Goal: Task Accomplishment & Management: Complete application form

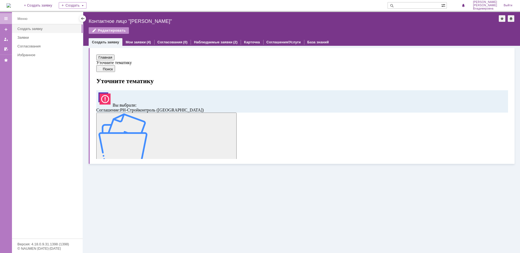
click at [145, 164] on img at bounding box center [120, 188] width 49 height 49
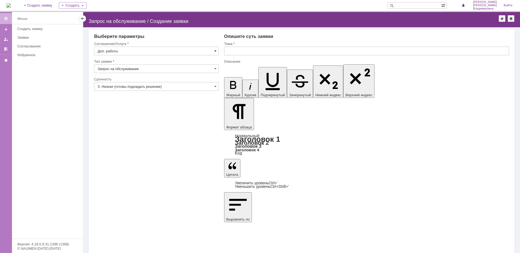
click at [214, 51] on span at bounding box center [215, 51] width 2 height 4
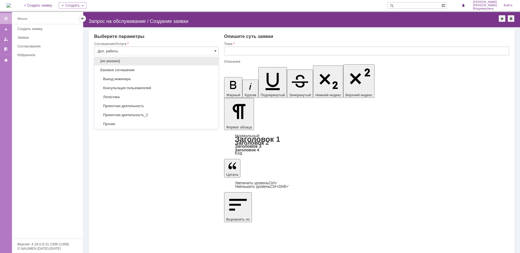
scroll to position [43, 0]
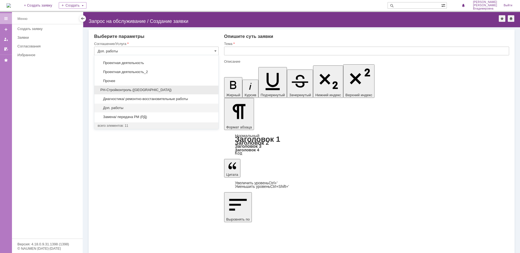
click at [123, 91] on span "РН-Стройконтроль ([GEOGRAPHIC_DATA])" at bounding box center [157, 90] width 118 height 4
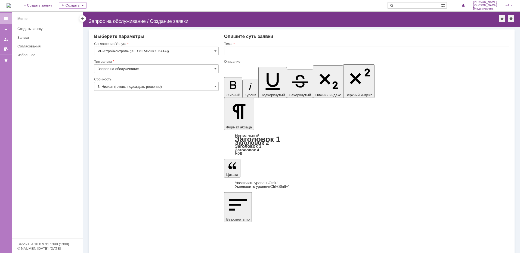
type input "РН-Стройконтроль ([GEOGRAPHIC_DATA])"
click at [216, 86] on span at bounding box center [215, 86] width 2 height 4
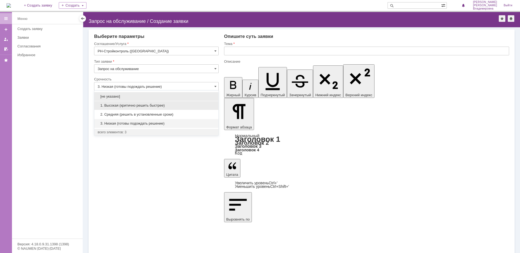
click at [196, 104] on span "1. Высокая (критично решить быстрее)" at bounding box center [157, 105] width 118 height 4
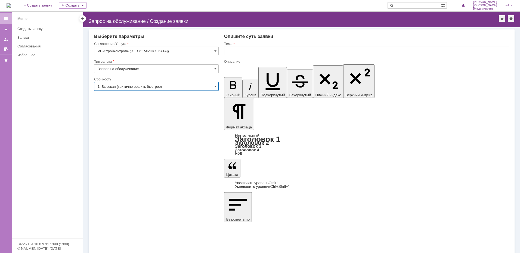
type input "1. Высокая (критично решить быстрее)"
click at [247, 52] on input "text" at bounding box center [366, 51] width 285 height 9
type input "у"
type input "плохое качество печати с [PERSON_NAME]"
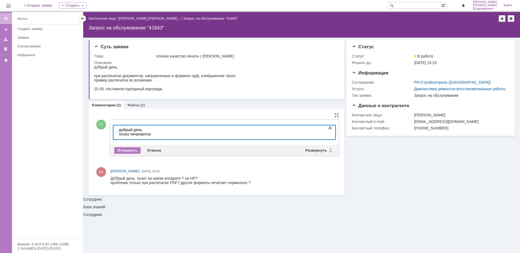
click at [156, 133] on div "плохо печатаются" at bounding box center [157, 134] width 77 height 4
click at [131, 134] on div "плохо печатаются" at bounding box center [157, 134] width 77 height 4
drag, startPoint x: 186, startPoint y: 134, endPoint x: 163, endPoint y: 134, distance: 22.3
click at [163, 134] on div "плохо распечатываются печатаются" at bounding box center [157, 134] width 77 height 4
click at [161, 134] on div "плохо распечатываютсясканы и схемы, переведенные в пдф. цветные. в чб более ли …" at bounding box center [157, 138] width 77 height 13
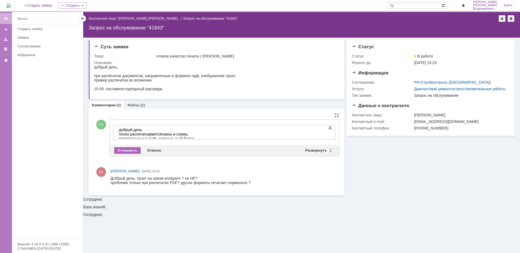
click at [129, 151] on div "Отправить" at bounding box center [127, 150] width 26 height 7
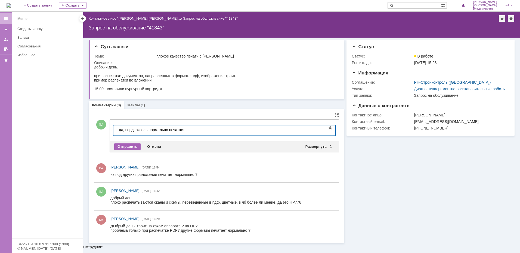
click at [128, 146] on div "Отправить" at bounding box center [127, 146] width 26 height 7
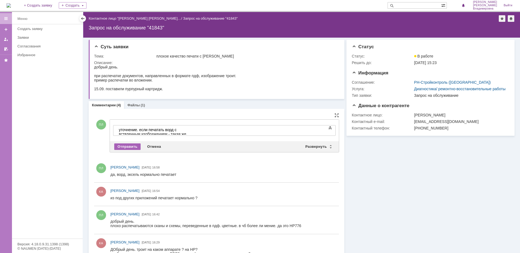
click at [123, 144] on div "Отправить" at bounding box center [127, 146] width 26 height 7
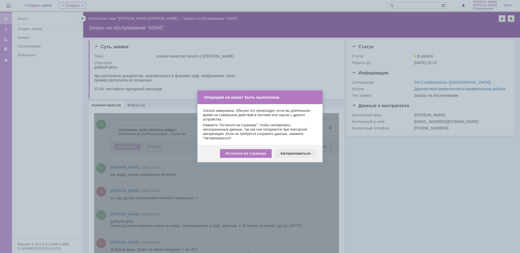
click at [290, 155] on div "Авторизоваться" at bounding box center [295, 153] width 41 height 9
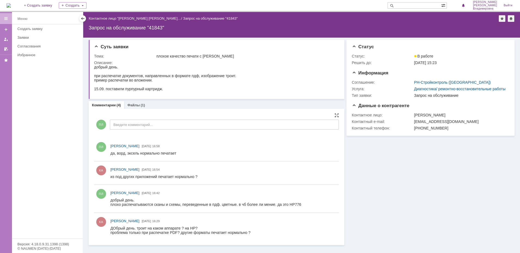
click at [141, 130] on div "ПЛ Введите комментарий..." at bounding box center [216, 124] width 245 height 25
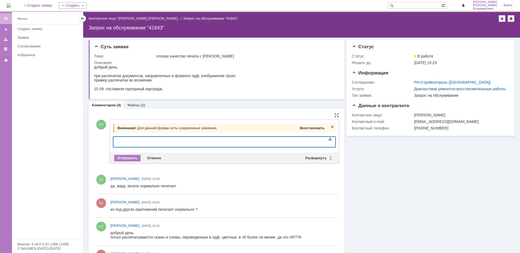
click at [306, 127] on span "Восстановить" at bounding box center [312, 128] width 25 height 4
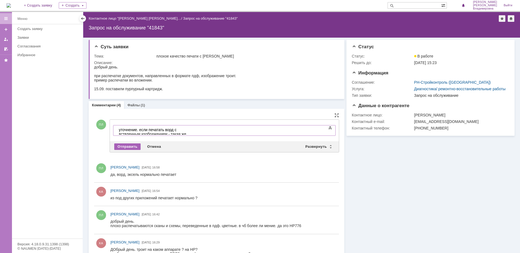
click at [124, 148] on div "Отправить" at bounding box center [127, 146] width 26 height 7
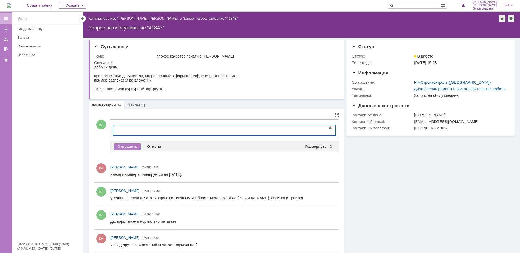
click at [148, 127] on body at bounding box center [158, 129] width 82 height 9
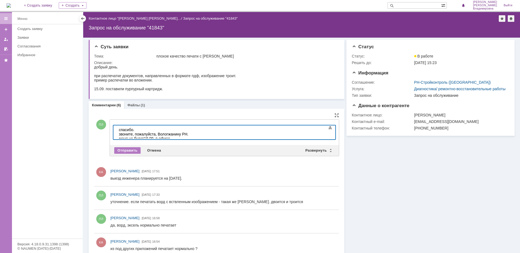
click at [196, 133] on div "звоните, пожалуйста, Вологжанину РН. меня не будет19.09. в офисе." at bounding box center [157, 136] width 77 height 9
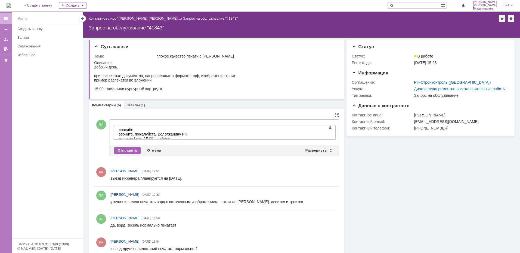
click at [133, 149] on div "Отправить" at bounding box center [127, 150] width 26 height 7
